Goal: Navigation & Orientation: Find specific page/section

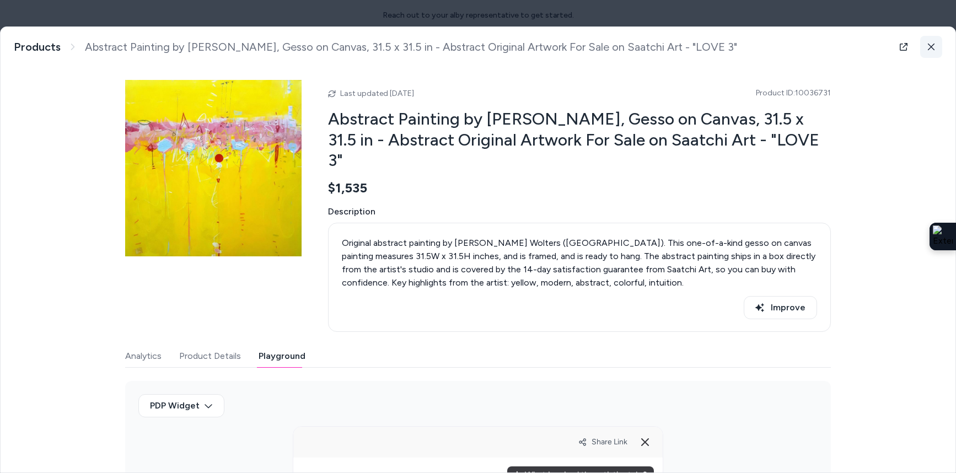
click at [931, 47] on icon at bounding box center [931, 47] width 7 height 7
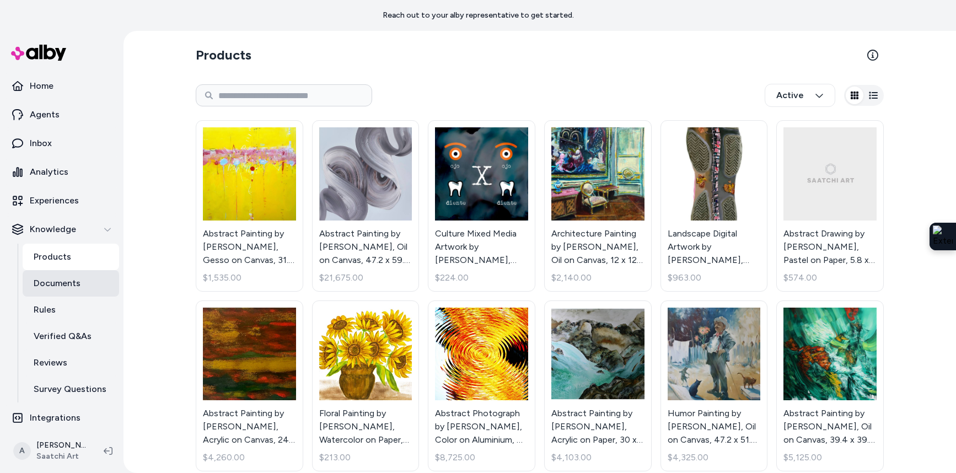
click at [57, 286] on p "Documents" at bounding box center [57, 283] width 47 height 13
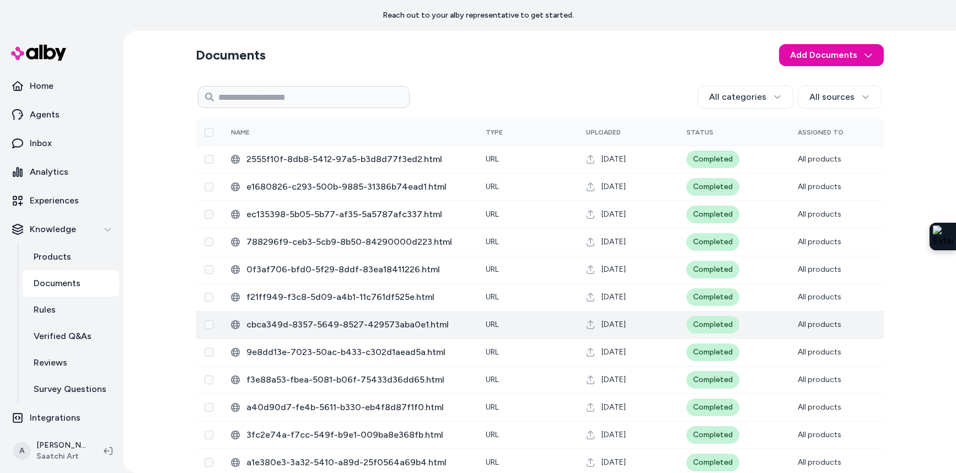
scroll to position [40, 0]
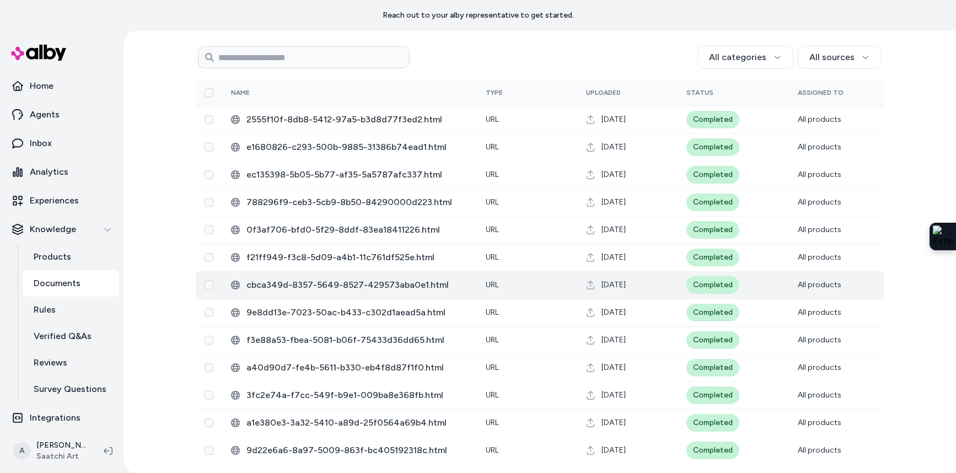
click at [361, 286] on span "cbca349d-8357-5649-8527-429573aba0e1.html" at bounding box center [357, 284] width 222 height 13
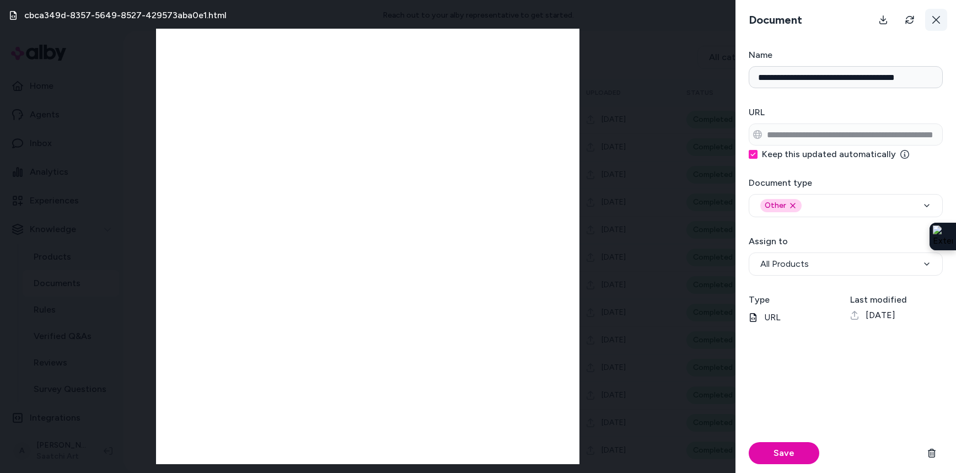
click at [939, 17] on icon at bounding box center [936, 20] width 8 height 8
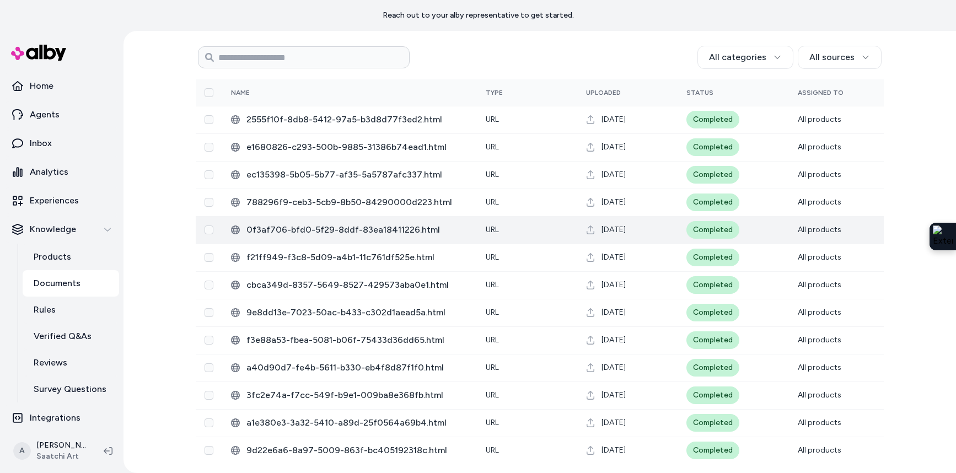
click at [372, 227] on span "0f3af706-bfd0-5f29-8ddf-83ea18411226.html" at bounding box center [357, 229] width 222 height 13
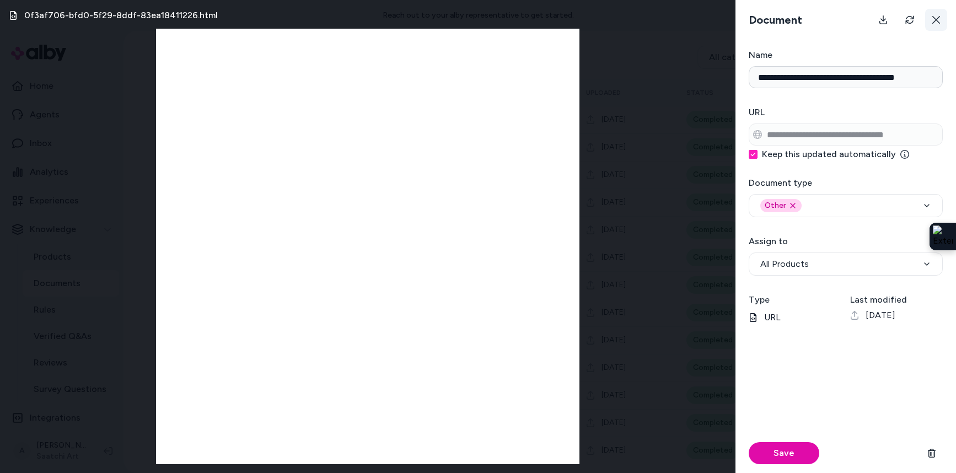
click at [930, 17] on button at bounding box center [936, 20] width 22 height 22
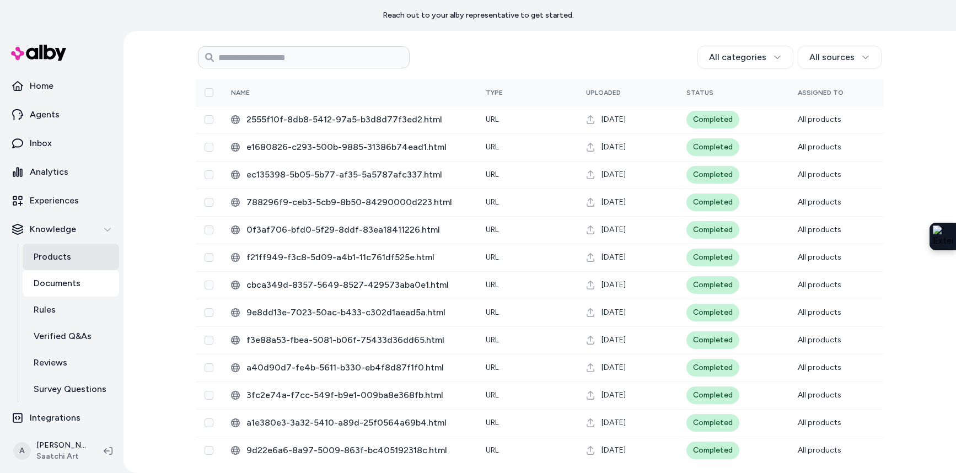
click at [60, 252] on p "Products" at bounding box center [52, 256] width 37 height 13
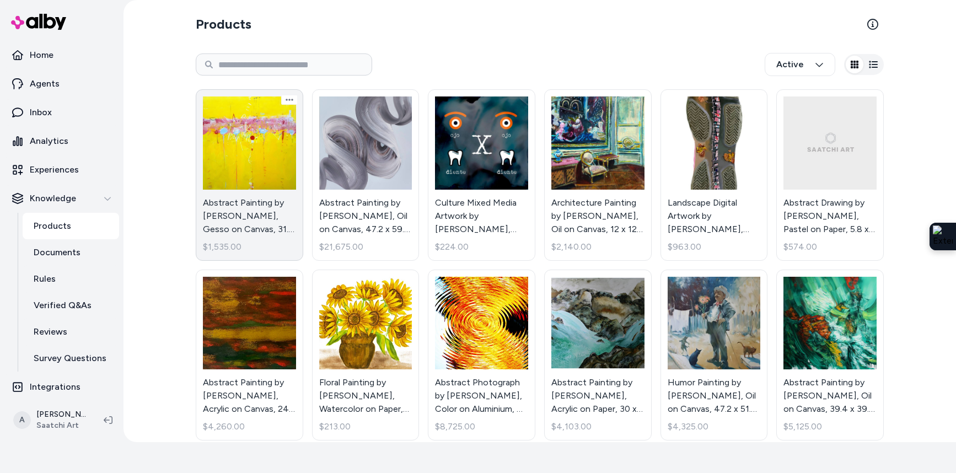
click at [263, 161] on link "Abstract Painting by Nadine De Klerk Wolters, Gesso on Canvas, 31.5 x 31.5 in -…" at bounding box center [249, 174] width 107 height 171
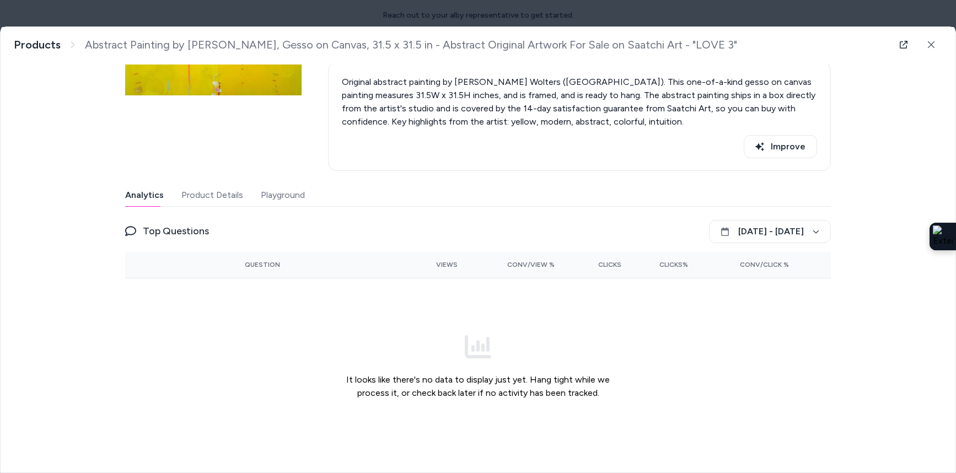
click at [287, 195] on div "Last updated Sep 18, 2025 Product ID: 10036731 Abstract Painting by Nadine De K…" at bounding box center [477, 180] width 705 height 549
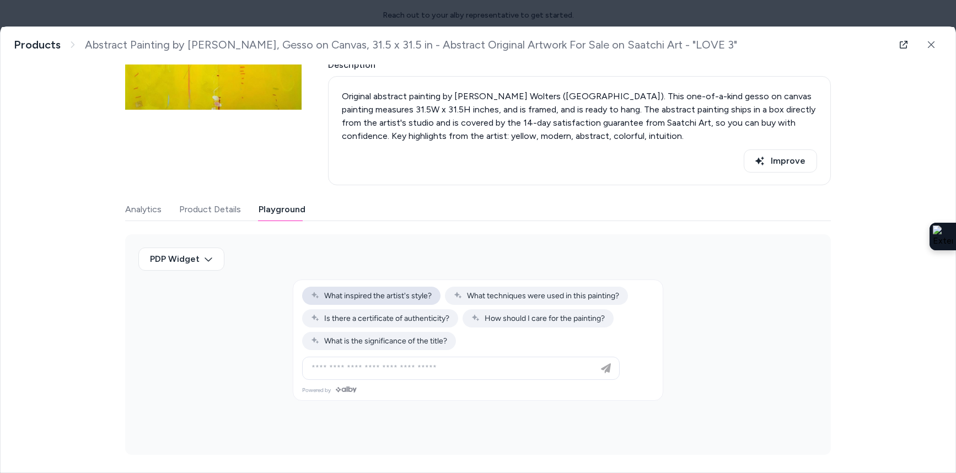
click at [400, 298] on span "What inspired the artist's style?" at bounding box center [371, 295] width 121 height 9
type input "**********"
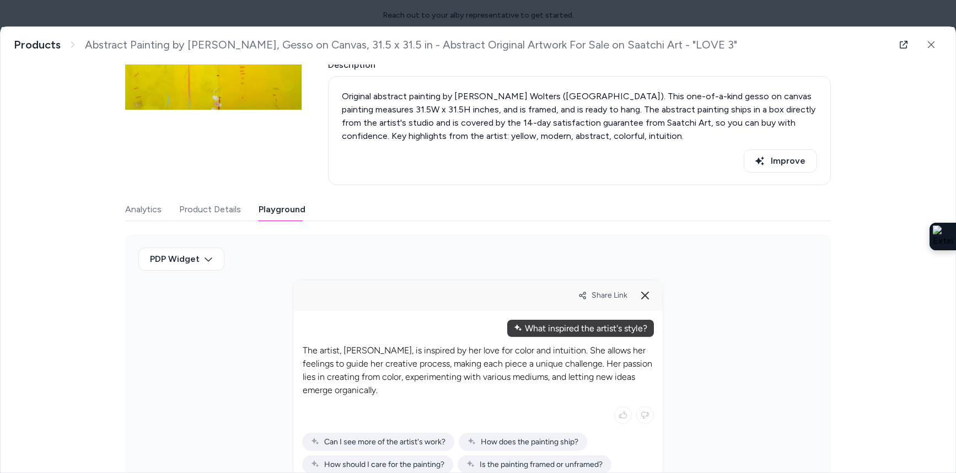
scroll to position [256, 0]
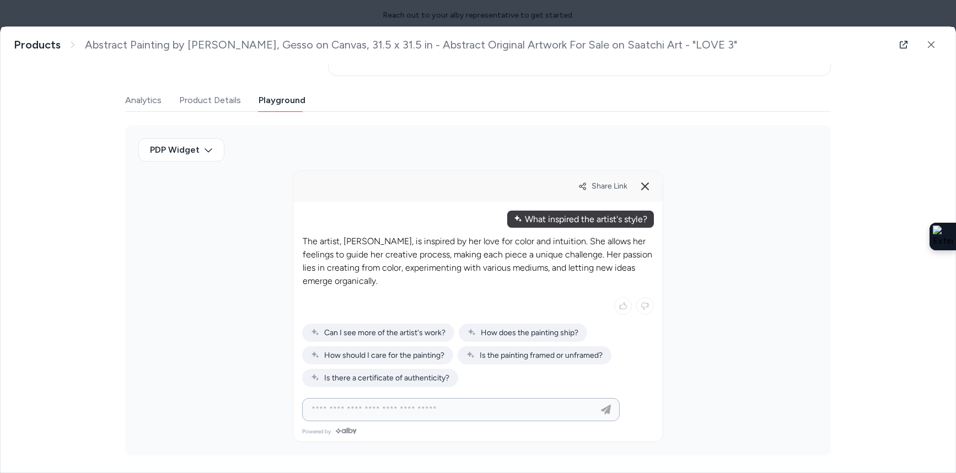
click at [391, 408] on input at bounding box center [450, 409] width 290 height 13
type input "**********"
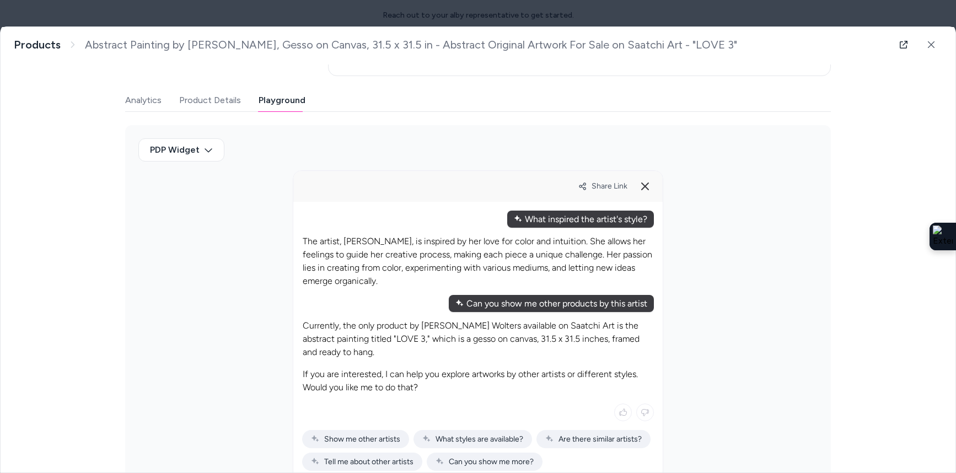
scroll to position [311, 0]
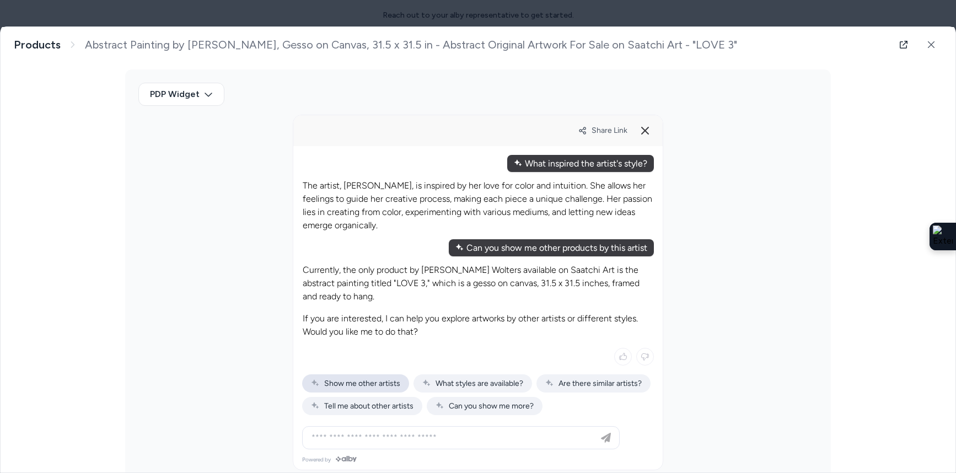
click at [382, 389] on div "Show me other artists" at bounding box center [355, 383] width 107 height 18
type input "**********"
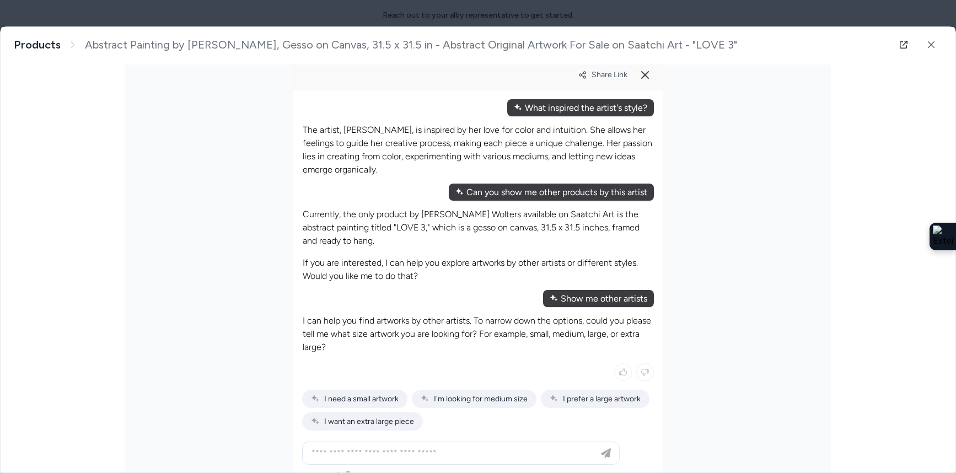
scroll to position [369, 0]
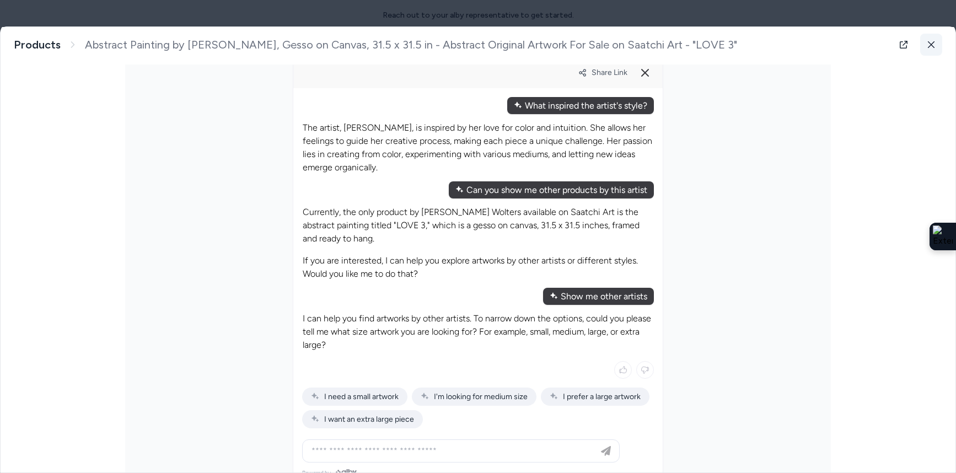
click at [931, 45] on icon at bounding box center [931, 45] width 8 height 8
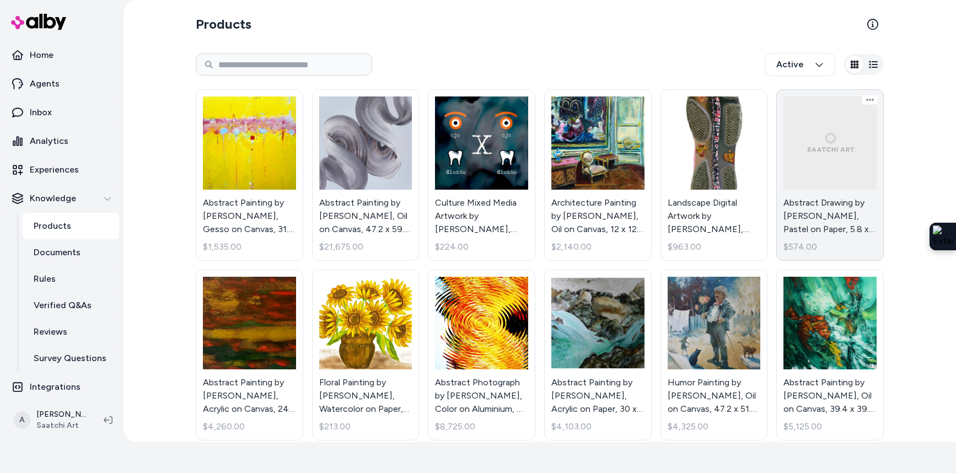
scroll to position [194, 0]
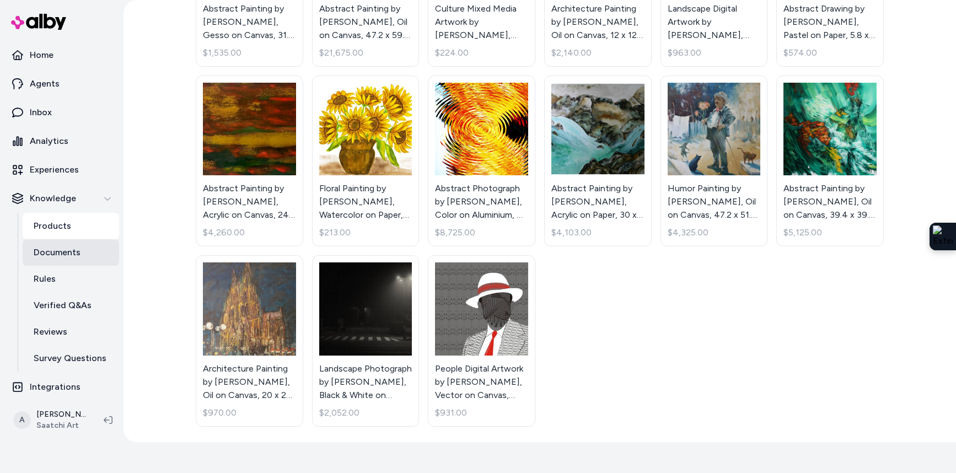
click at [57, 244] on link "Documents" at bounding box center [71, 252] width 96 height 26
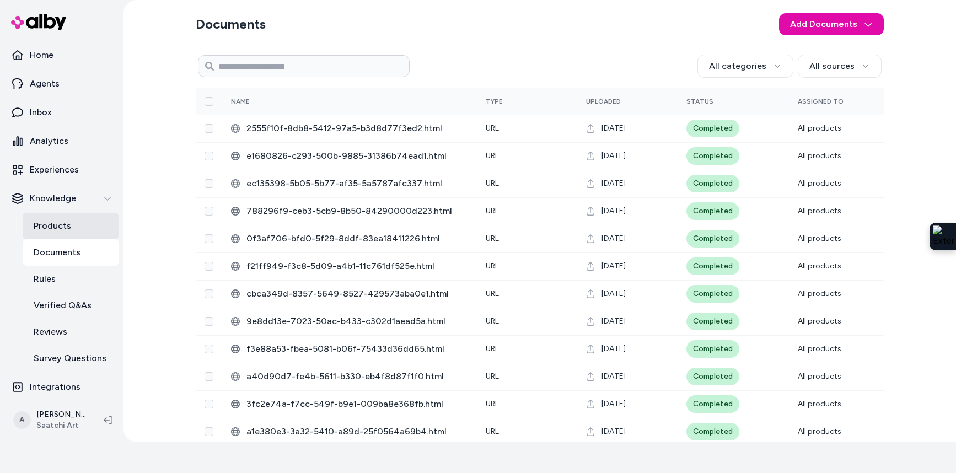
click at [56, 227] on p "Products" at bounding box center [52, 225] width 37 height 13
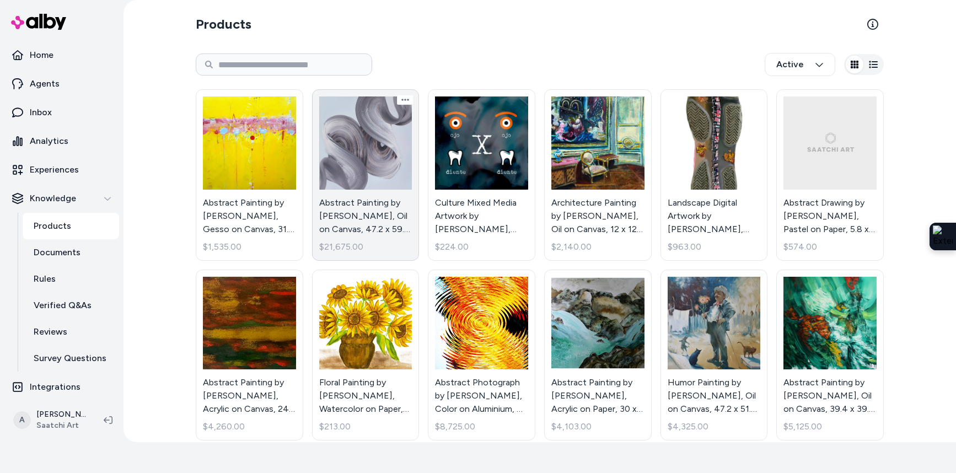
click at [373, 179] on link "Abstract Painting by Dragica Carlin, Oil on Canvas, 47.2 x 59.1 in - Large, Con…" at bounding box center [365, 174] width 107 height 171
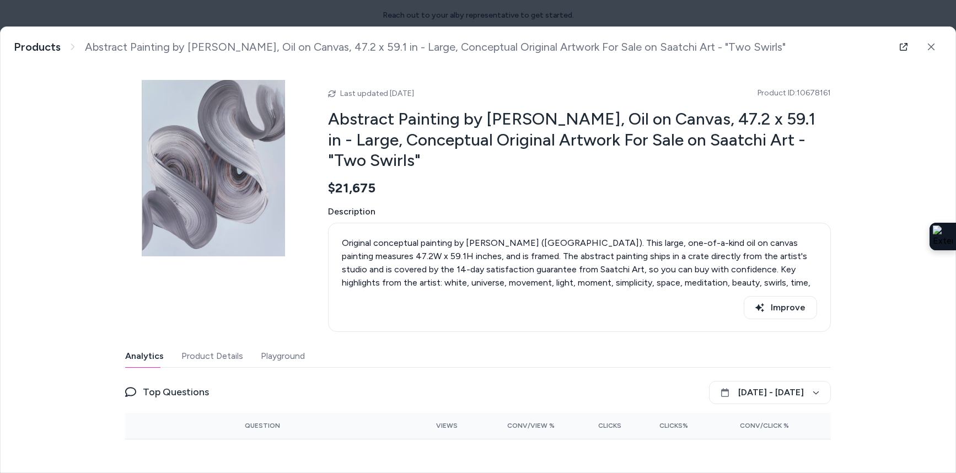
click at [284, 353] on button "Playground" at bounding box center [283, 356] width 44 height 22
click at [924, 49] on button at bounding box center [931, 47] width 22 height 22
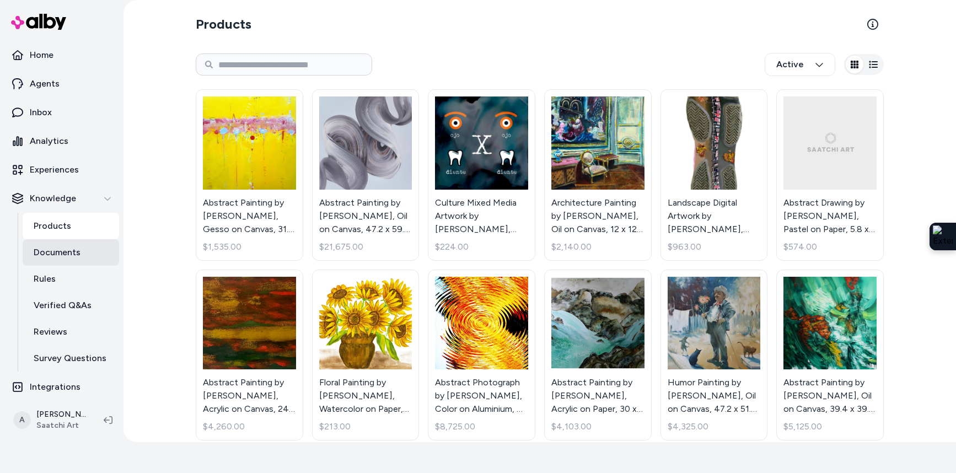
drag, startPoint x: 70, startPoint y: 252, endPoint x: 112, endPoint y: 253, distance: 41.9
click at [70, 252] on p "Documents" at bounding box center [57, 252] width 47 height 13
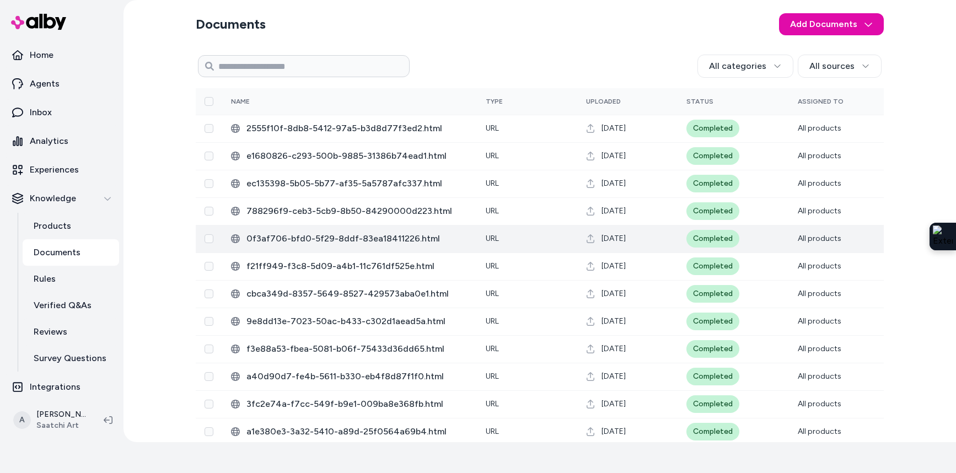
click at [283, 244] on span "0f3af706-bfd0-5f29-8ddf-83ea18411226.html" at bounding box center [357, 238] width 222 height 13
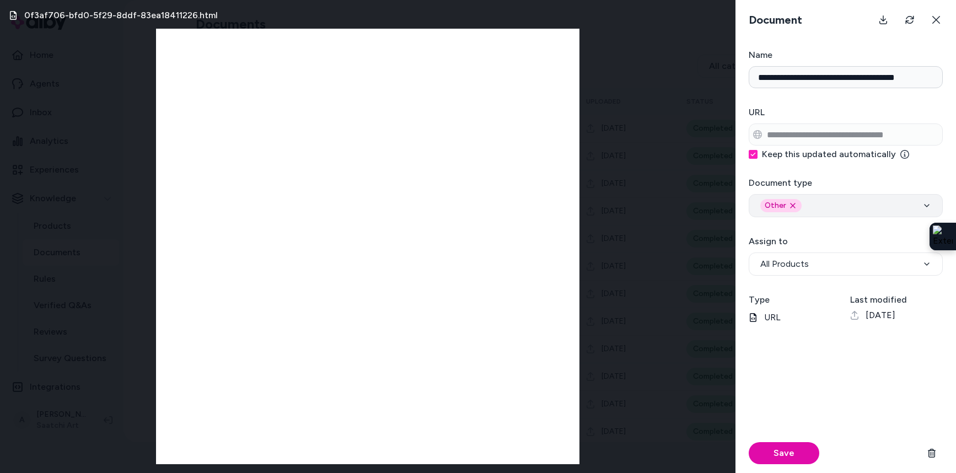
click at [825, 207] on div "Other Remove other option" at bounding box center [845, 205] width 171 height 13
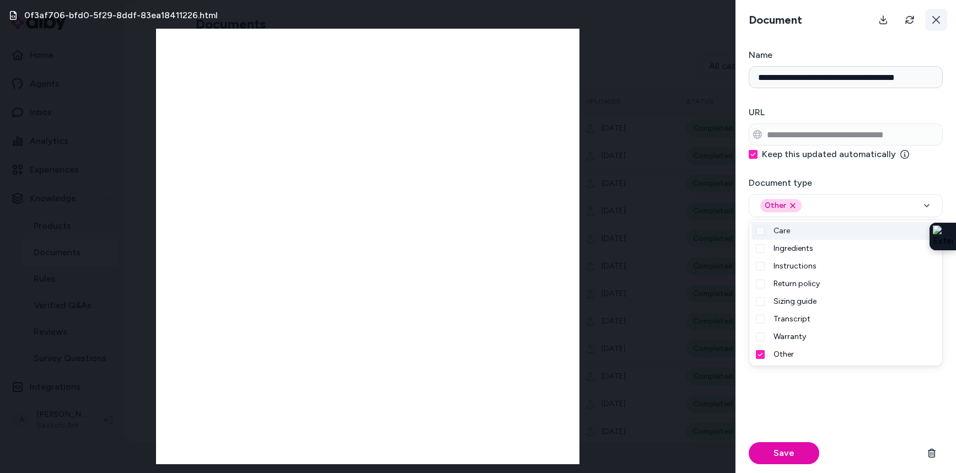
click at [937, 19] on icon at bounding box center [936, 20] width 8 height 8
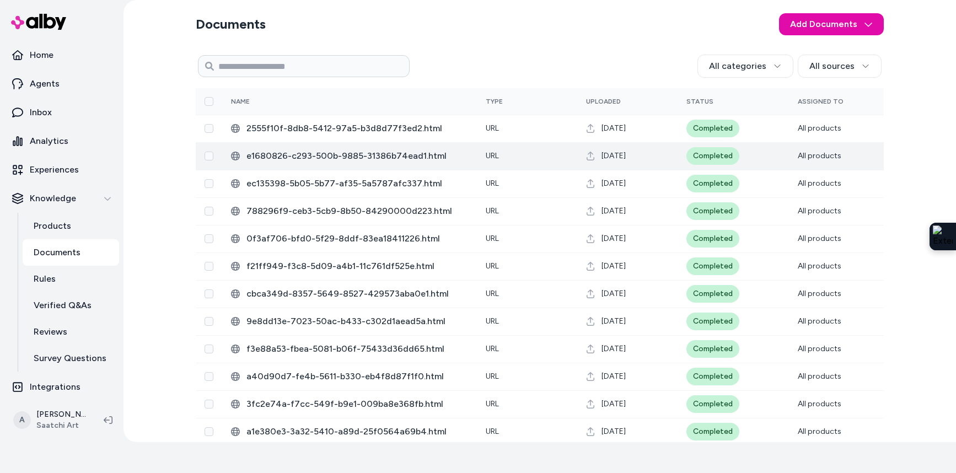
click at [335, 162] on span "e1680826-c293-500b-9885-31386b74ead1.html" at bounding box center [357, 155] width 222 height 13
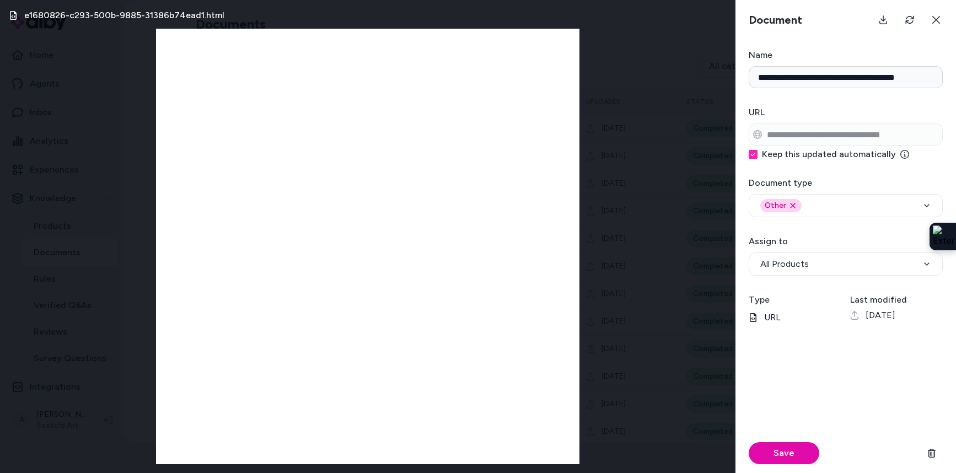
click at [937, 16] on icon at bounding box center [935, 19] width 9 height 9
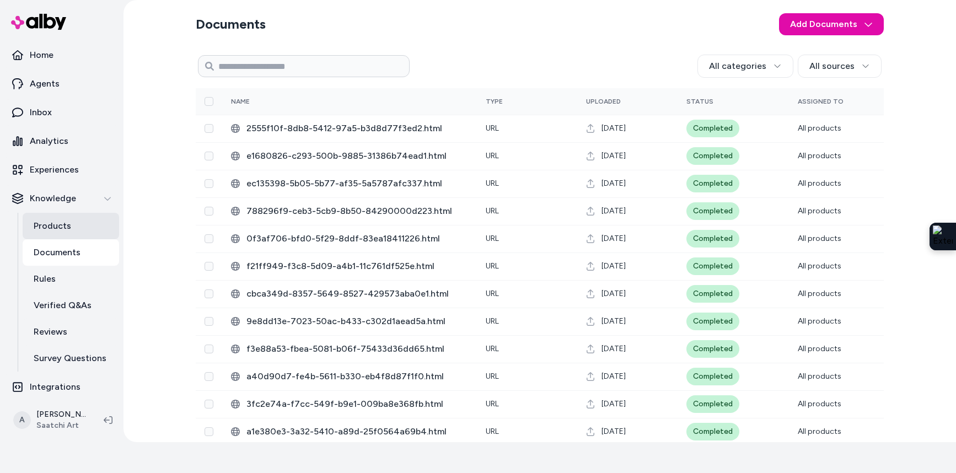
click at [55, 228] on p "Products" at bounding box center [52, 225] width 37 height 13
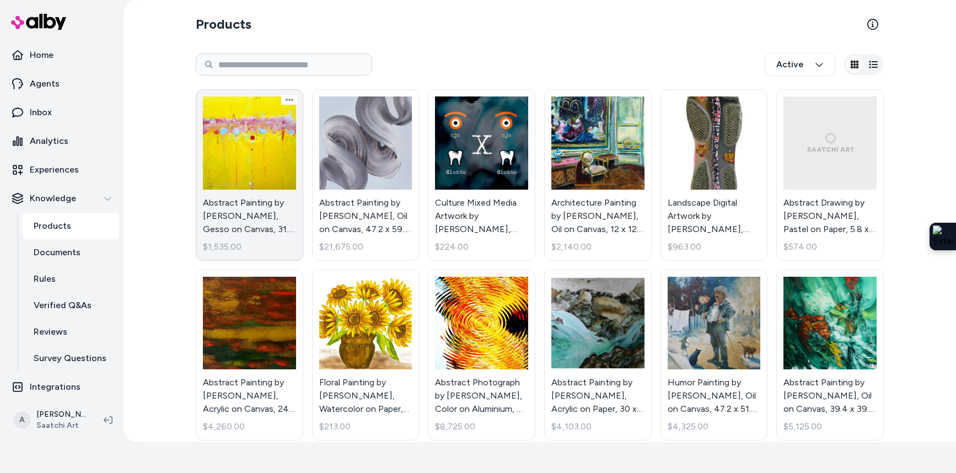
click at [220, 197] on link "Abstract Painting by Nadine De Klerk Wolters, Gesso on Canvas, 31.5 x 31.5 in -…" at bounding box center [249, 174] width 107 height 171
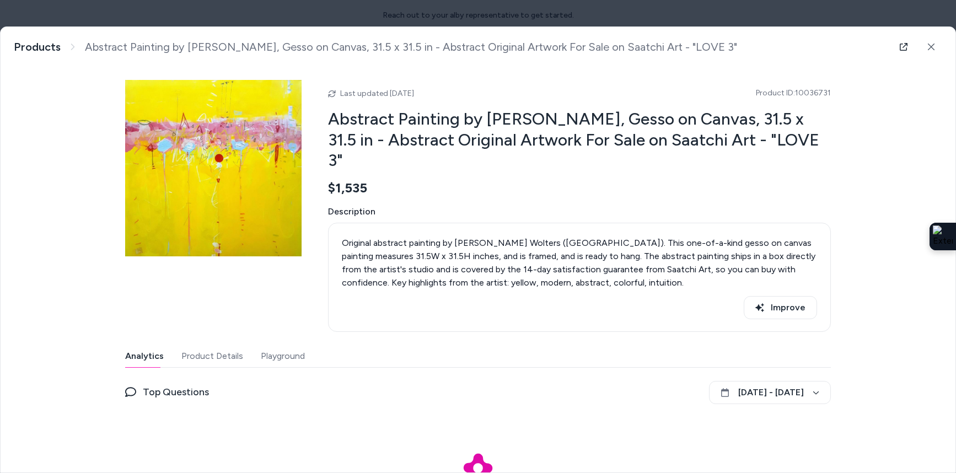
scroll to position [68, 0]
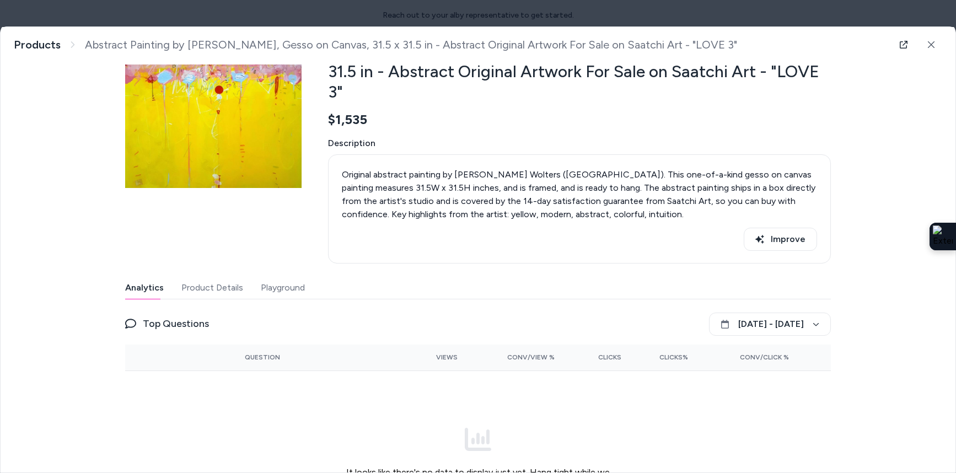
click at [927, 41] on icon at bounding box center [931, 45] width 8 height 8
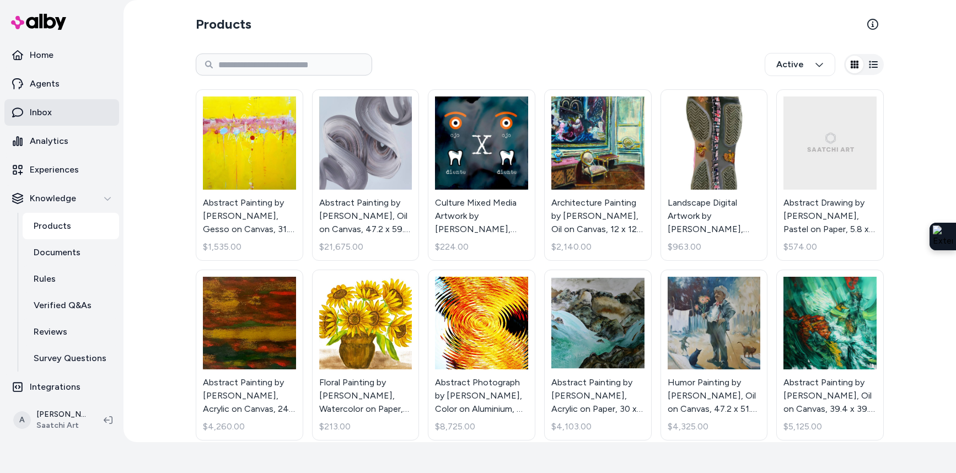
click at [50, 121] on link "Inbox" at bounding box center [61, 112] width 115 height 26
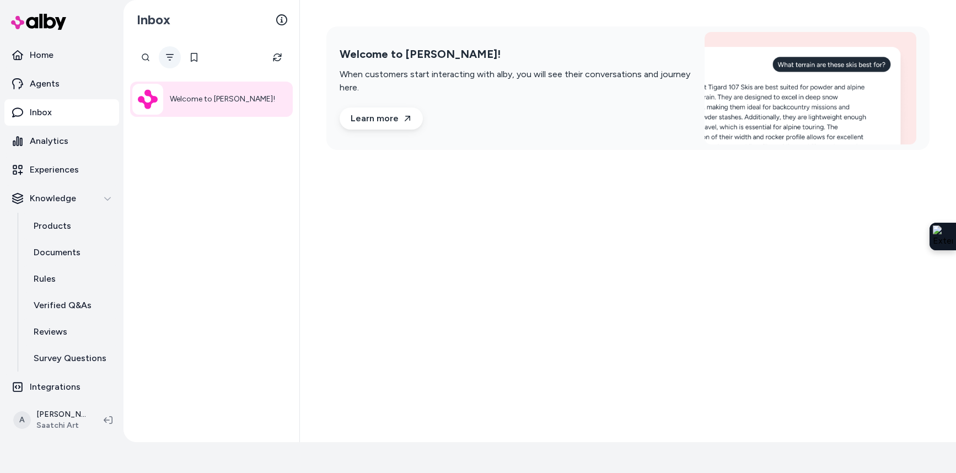
click at [170, 60] on icon "Filter" at bounding box center [170, 57] width 8 height 7
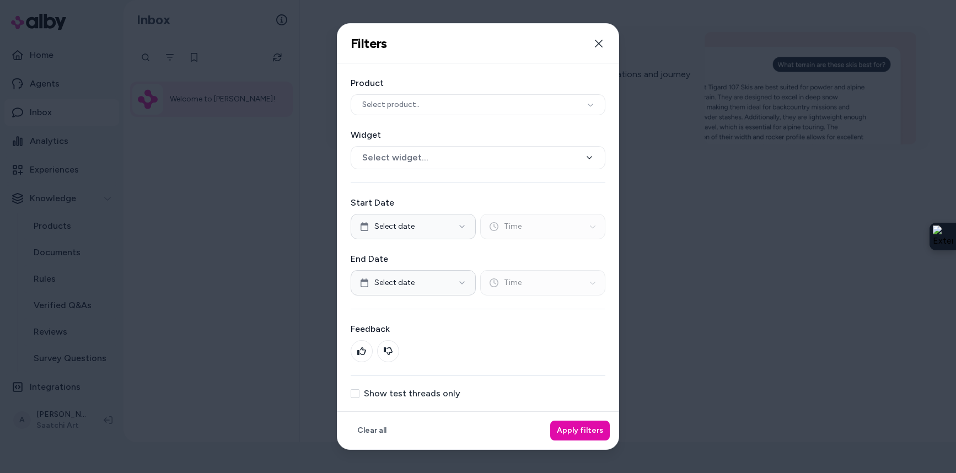
click at [352, 395] on button "Show test threads only" at bounding box center [355, 393] width 9 height 9
click at [591, 424] on button "Apply filters" at bounding box center [580, 431] width 60 height 20
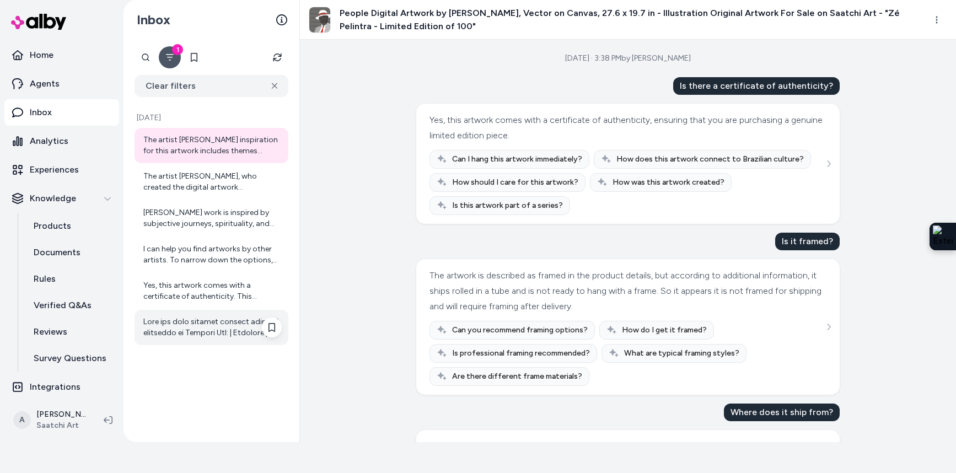
click at [224, 332] on div at bounding box center [212, 327] width 138 height 22
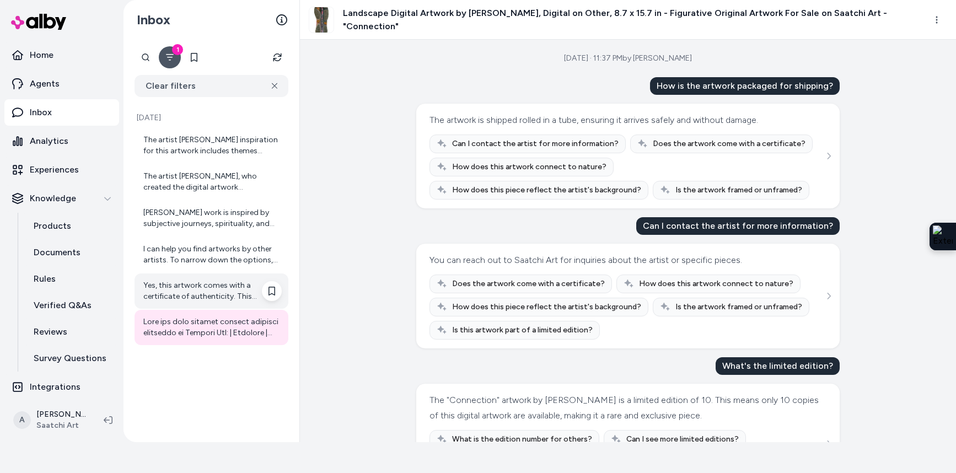
click at [218, 292] on div "Yes, this artwork comes with a certificate of authenticity. This certificate en…" at bounding box center [212, 291] width 138 height 22
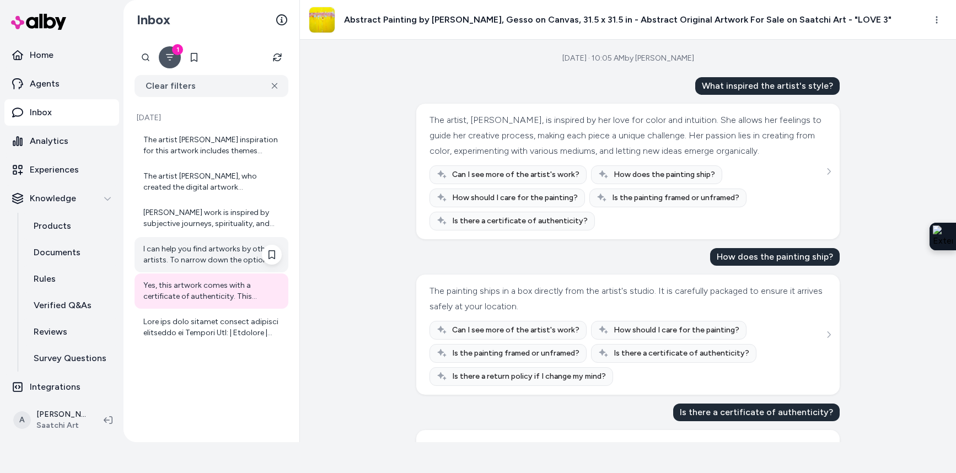
click at [216, 251] on div "I can help you find artworks by other artists. To narrow down the options, coul…" at bounding box center [212, 255] width 138 height 22
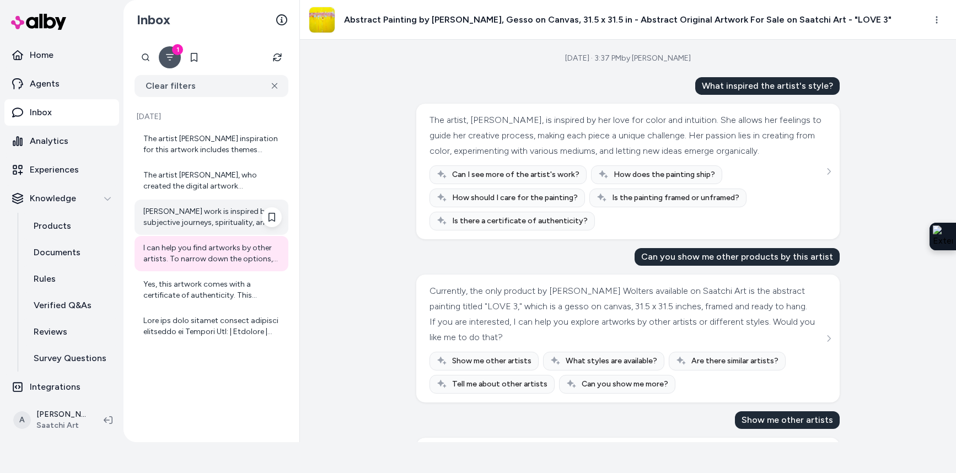
click at [217, 214] on div "Regis Soler's work is inspired by subjective journeys, spirituality, and univer…" at bounding box center [212, 217] width 138 height 22
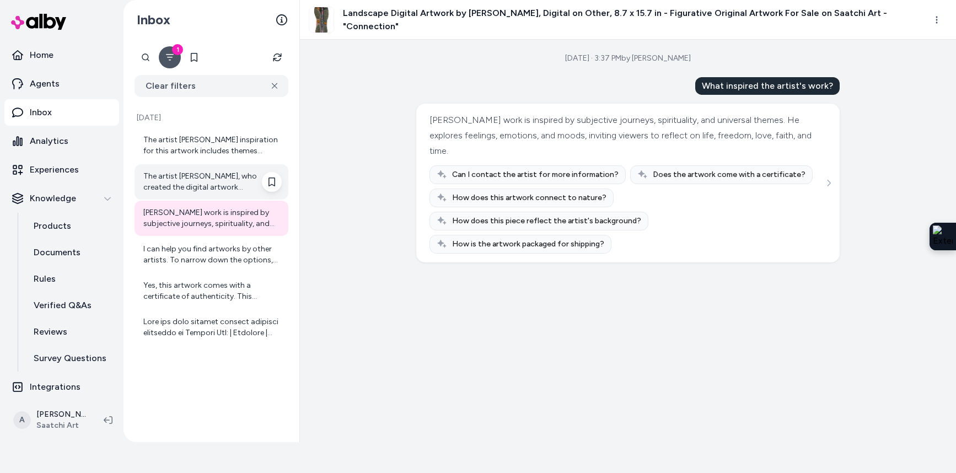
click at [204, 175] on div "The artist Regis Soler, who created the digital artwork "Connection," was born …" at bounding box center [212, 182] width 138 height 22
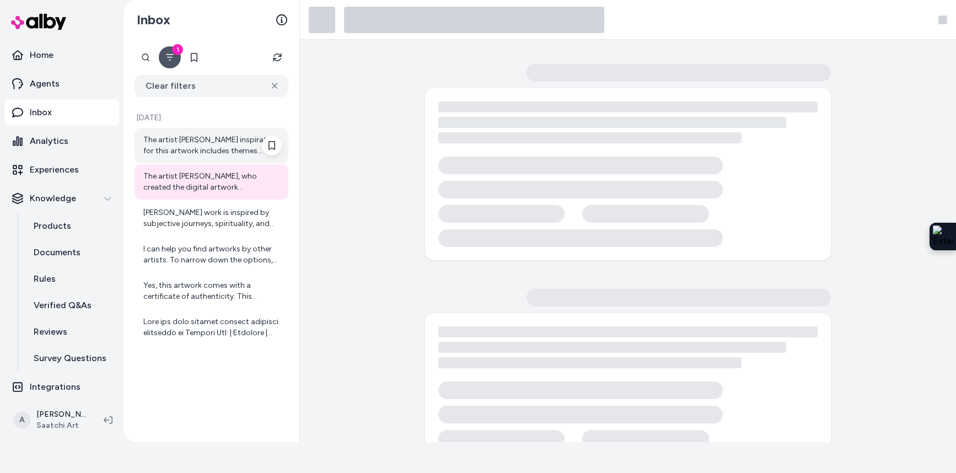
scroll to position [1, 0]
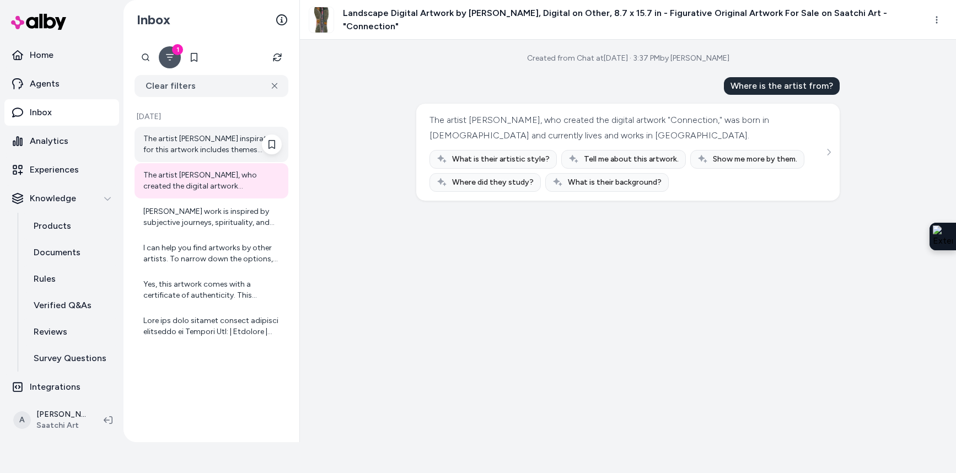
click at [201, 141] on div "The artist Alexandre Valentim's inspiration for this artwork includes themes re…" at bounding box center [212, 144] width 138 height 22
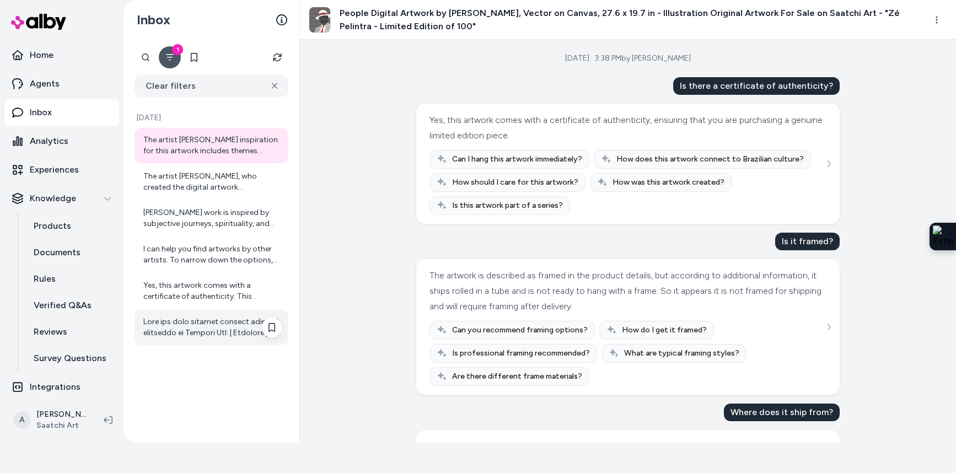
click at [213, 325] on div at bounding box center [212, 327] width 138 height 22
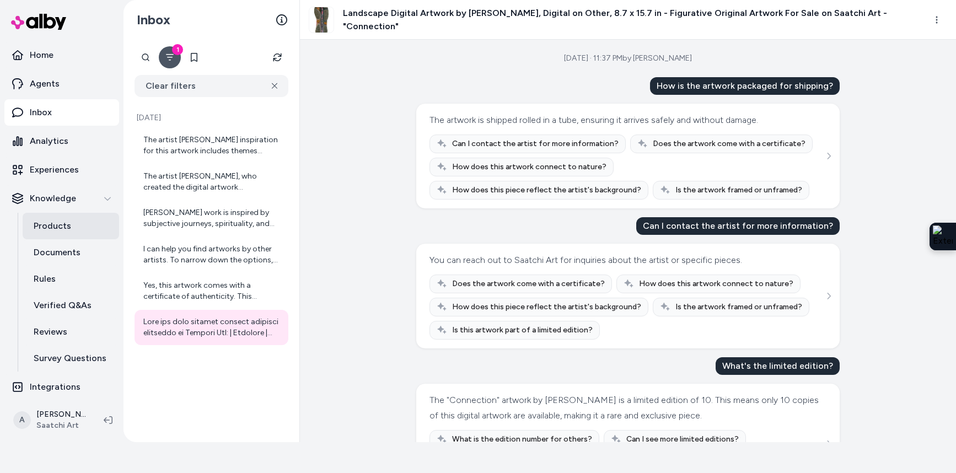
click at [62, 228] on p "Products" at bounding box center [52, 225] width 37 height 13
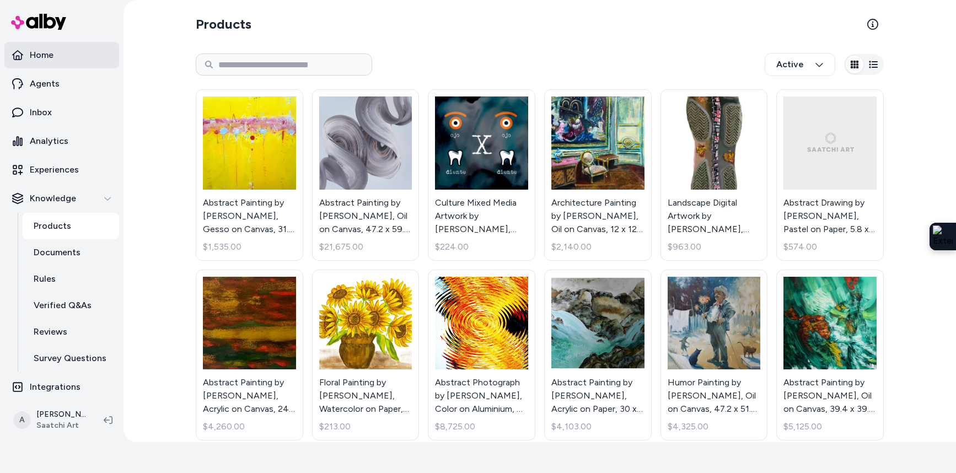
click at [50, 53] on p "Home" at bounding box center [42, 55] width 24 height 13
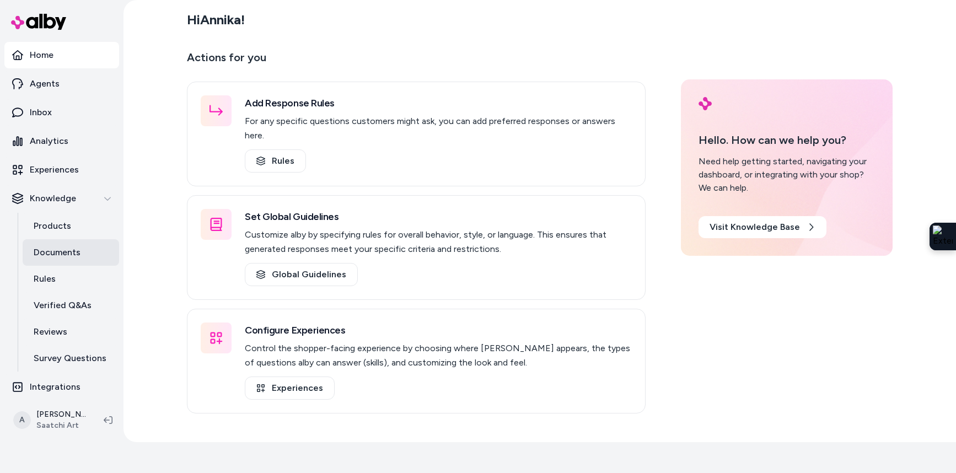
click at [70, 247] on p "Documents" at bounding box center [57, 252] width 47 height 13
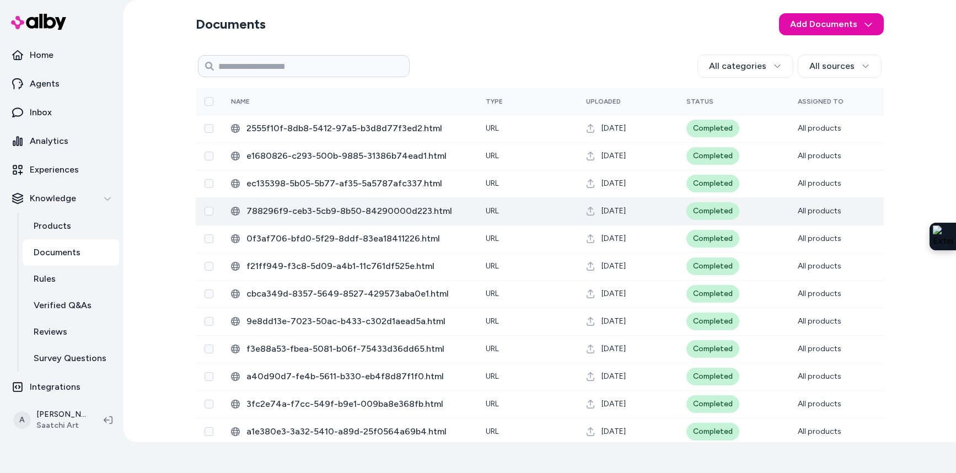
click at [320, 212] on span "788296f9-ceb3-5cb9-8b50-84290000d223.html" at bounding box center [357, 210] width 222 height 13
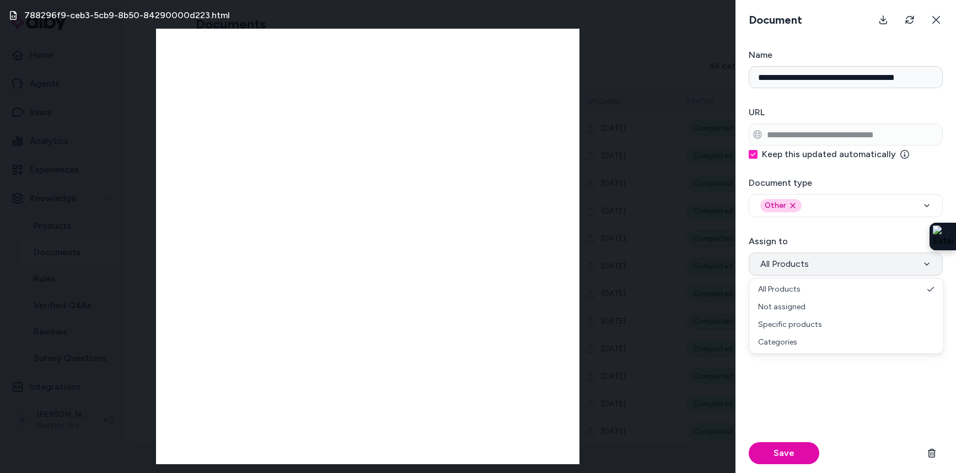
click at [848, 265] on button "All Products" at bounding box center [845, 263] width 194 height 23
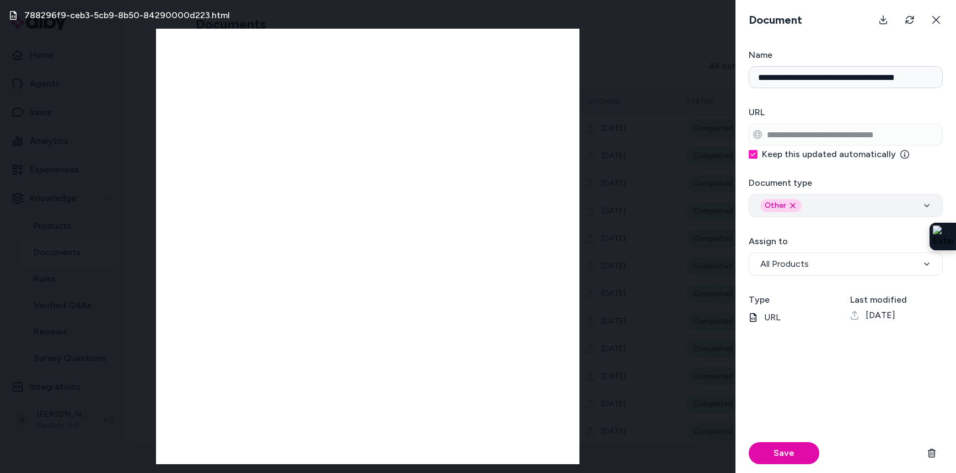
click at [845, 207] on div "Other Remove other option" at bounding box center [845, 205] width 171 height 13
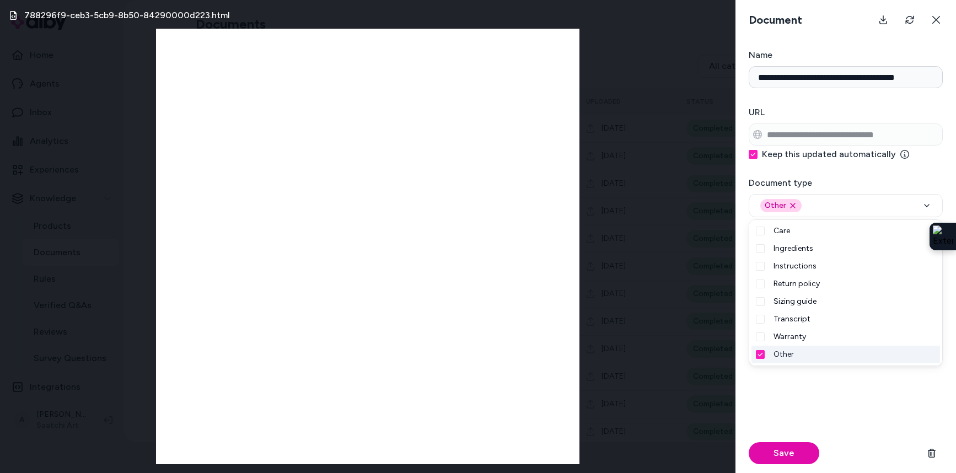
click at [819, 393] on div "Save" at bounding box center [845, 407] width 194 height 131
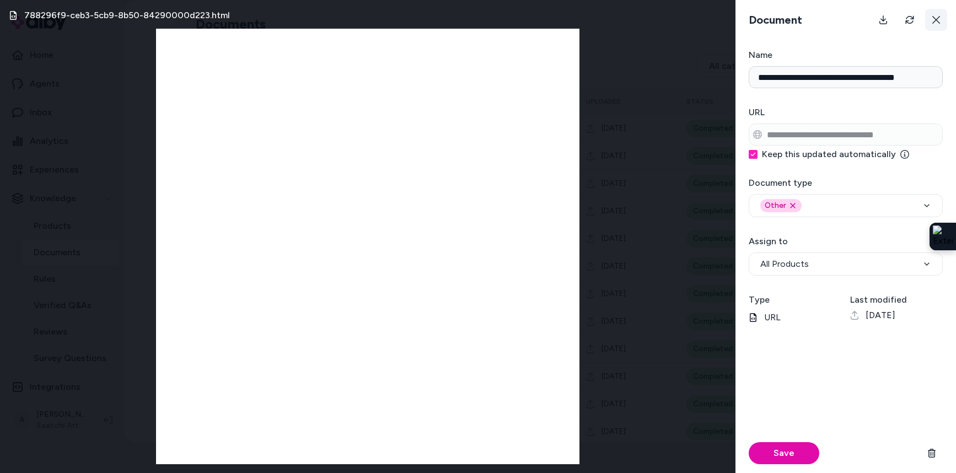
click at [936, 21] on icon at bounding box center [935, 19] width 9 height 9
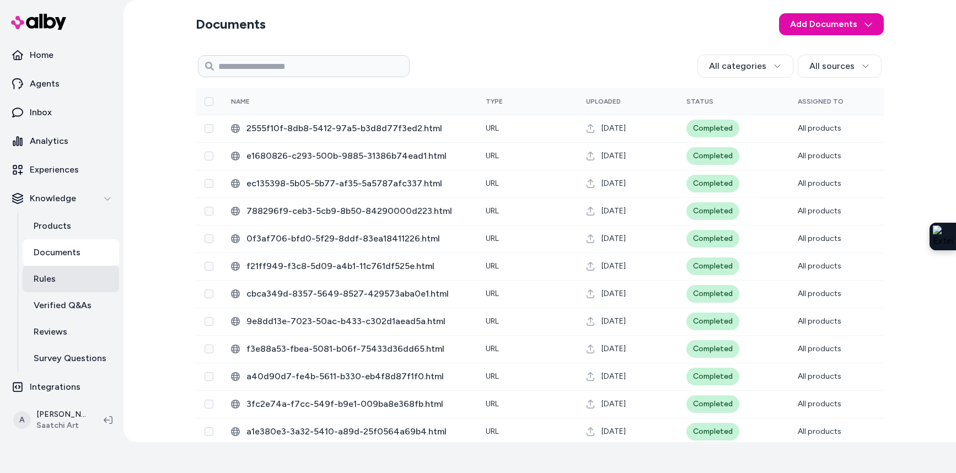
click at [63, 272] on link "Rules" at bounding box center [71, 279] width 96 height 26
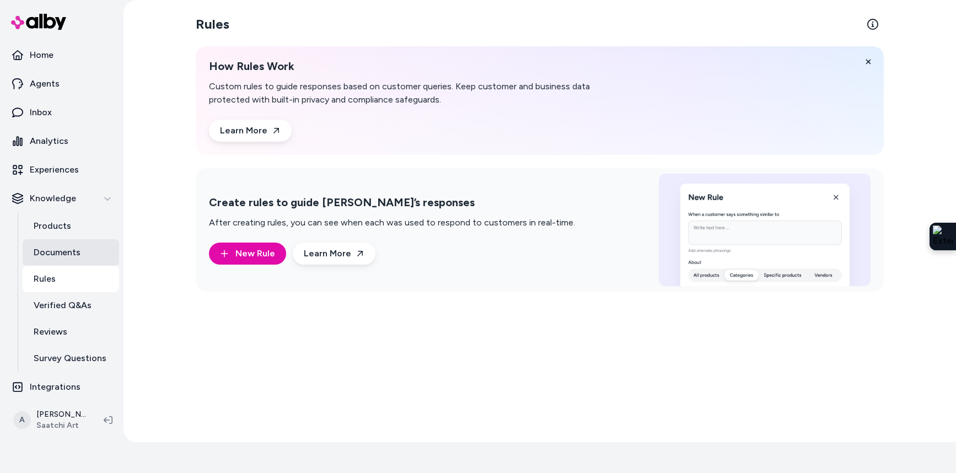
click at [66, 263] on link "Documents" at bounding box center [71, 252] width 96 height 26
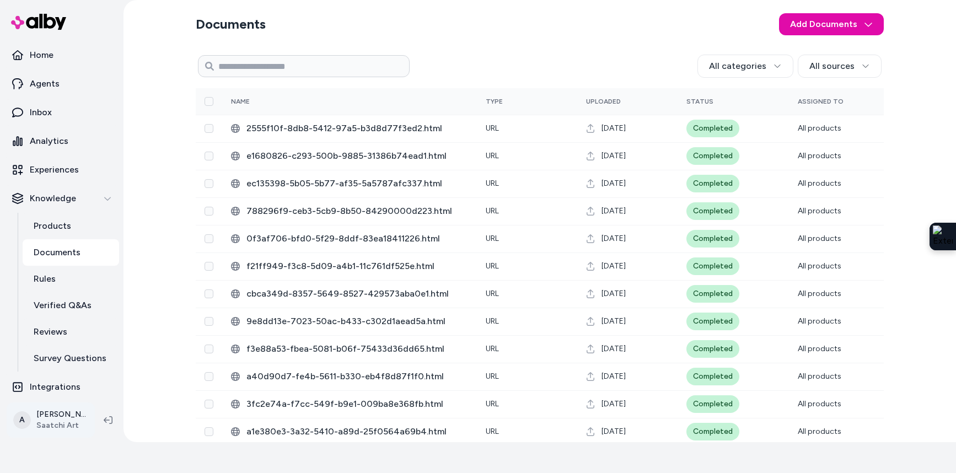
click at [64, 416] on html "Reach out to your alby representative to get started. Home Agents Inbox Analyti…" at bounding box center [478, 205] width 956 height 473
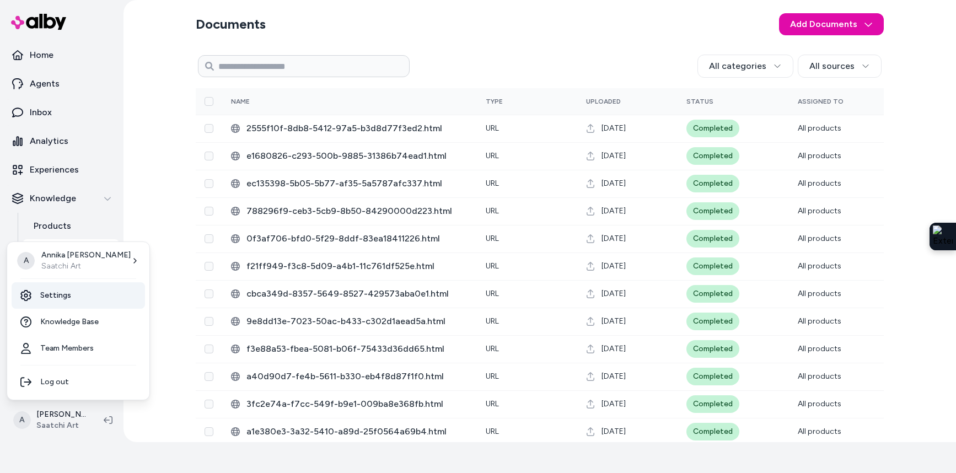
click at [74, 296] on link "Settings" at bounding box center [78, 295] width 133 height 26
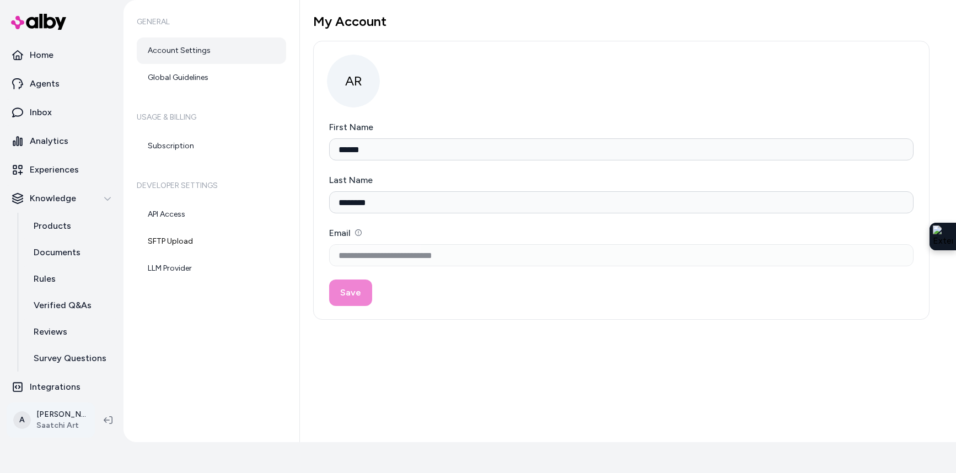
click at [65, 410] on html "**********" at bounding box center [478, 205] width 956 height 473
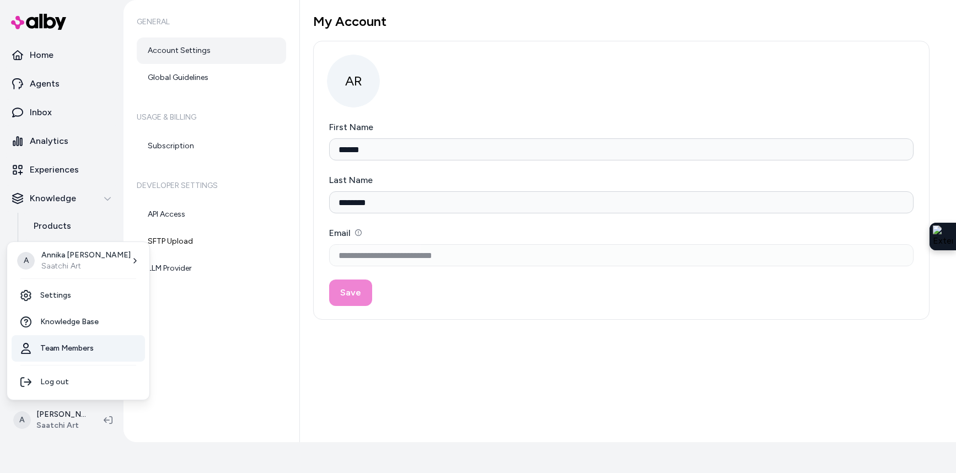
click at [72, 345] on link "Team Members" at bounding box center [78, 348] width 133 height 26
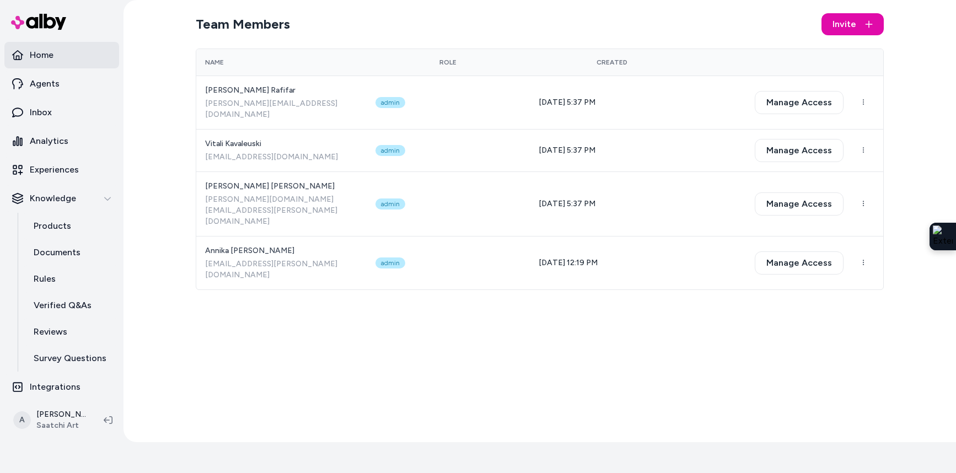
click at [52, 53] on p "Home" at bounding box center [42, 55] width 24 height 13
